Goal: Find specific page/section: Find specific page/section

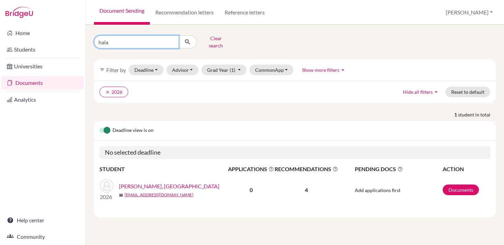
click at [171, 37] on input "hala" at bounding box center [136, 41] width 85 height 13
click at [199, 37] on button "Clear search" at bounding box center [216, 42] width 38 height 18
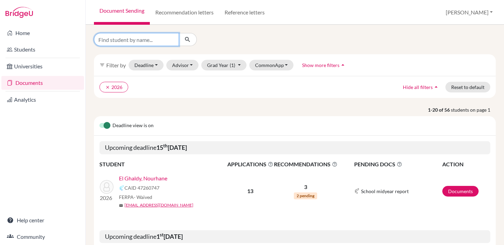
click at [163, 39] on input "Find student by name..." at bounding box center [136, 39] width 85 height 13
type input "[PERSON_NAME]"
click button "submit" at bounding box center [188, 39] width 18 height 13
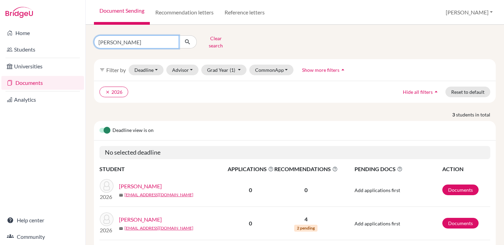
click at [172, 39] on input "[PERSON_NAME]" at bounding box center [136, 41] width 85 height 13
